Goal: Information Seeking & Learning: Understand process/instructions

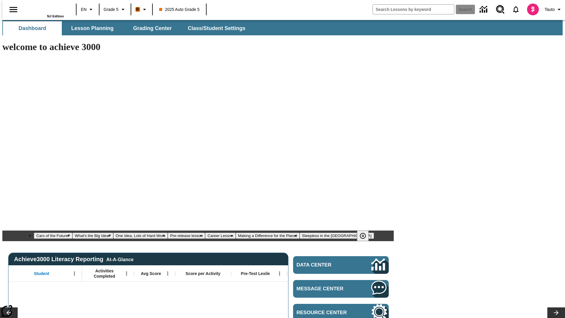
type input "-1"
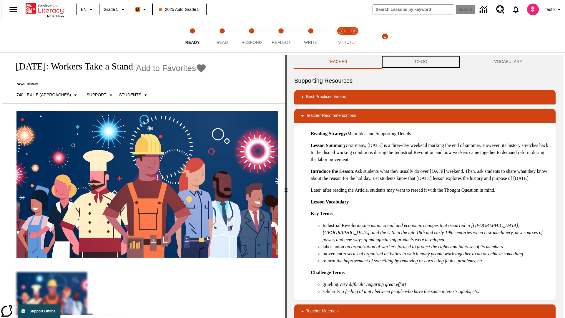
click at [420, 62] on button "TO-DO" at bounding box center [420, 62] width 80 height 14
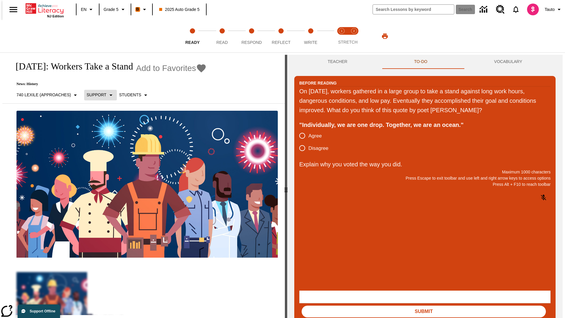
click at [97, 95] on p "Support" at bounding box center [96, 95] width 20 height 6
click at [104, 129] on p "Support" at bounding box center [103, 129] width 35 height 6
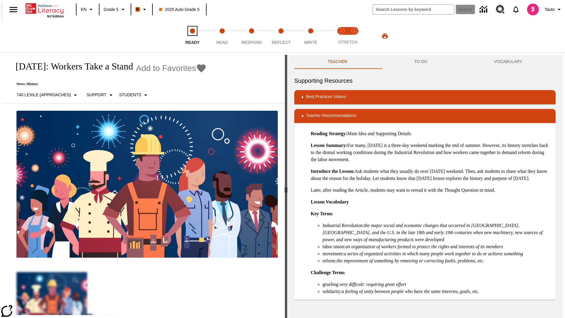
click at [192, 36] on span "Ready" at bounding box center [192, 40] width 14 height 11
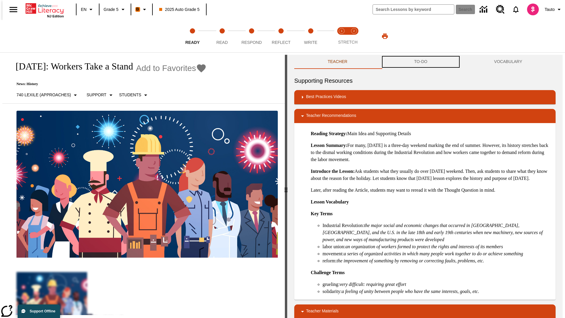
click at [420, 62] on button "TO-DO" at bounding box center [420, 62] width 80 height 14
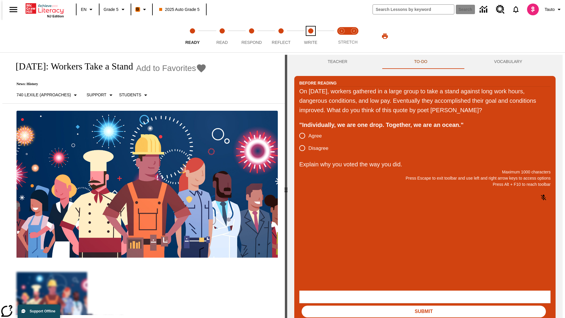
click at [310, 36] on span "Write" at bounding box center [310, 40] width 13 height 11
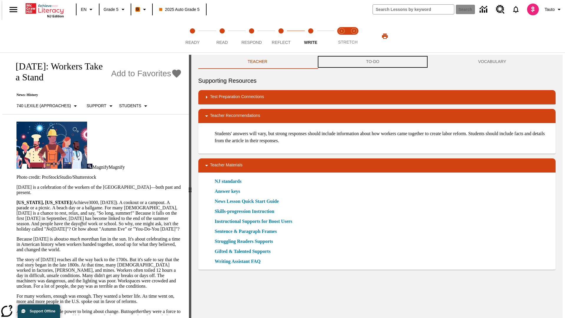
scroll to position [0, 0]
